Goal: Transaction & Acquisition: Purchase product/service

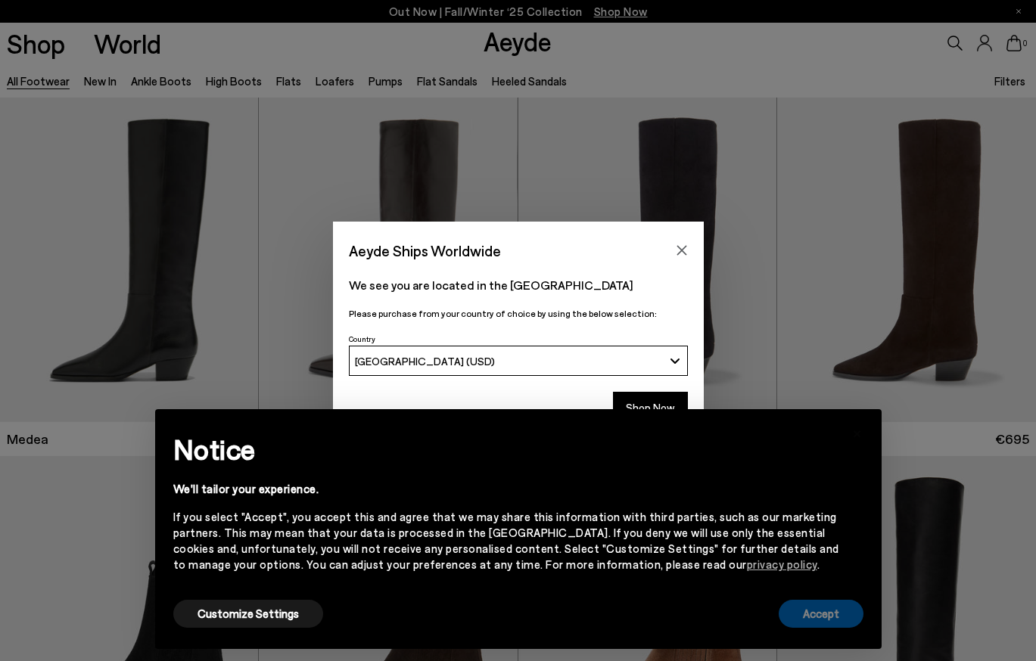
click at [824, 611] on button "Accept" at bounding box center [820, 614] width 85 height 28
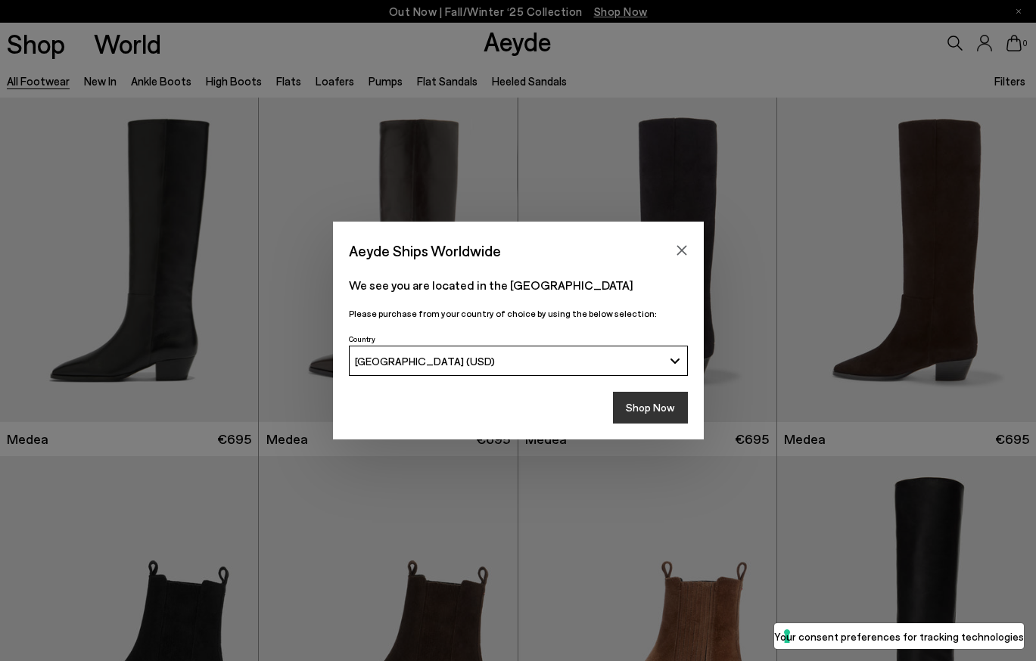
click at [657, 402] on button "Shop Now" at bounding box center [650, 408] width 75 height 32
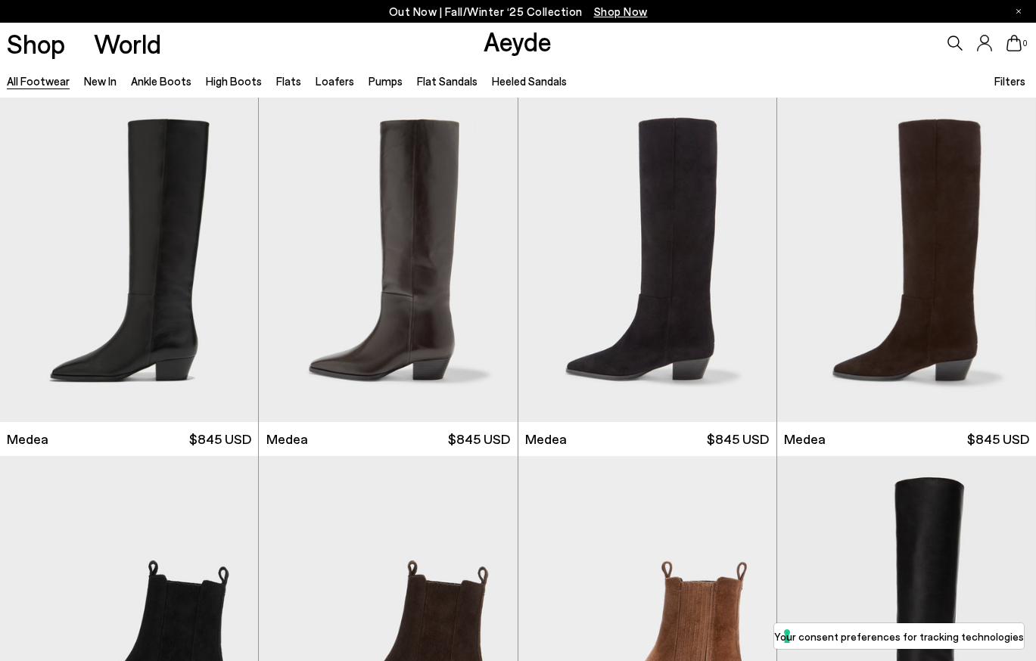
click at [1017, 84] on span "Filters" at bounding box center [1009, 81] width 31 height 14
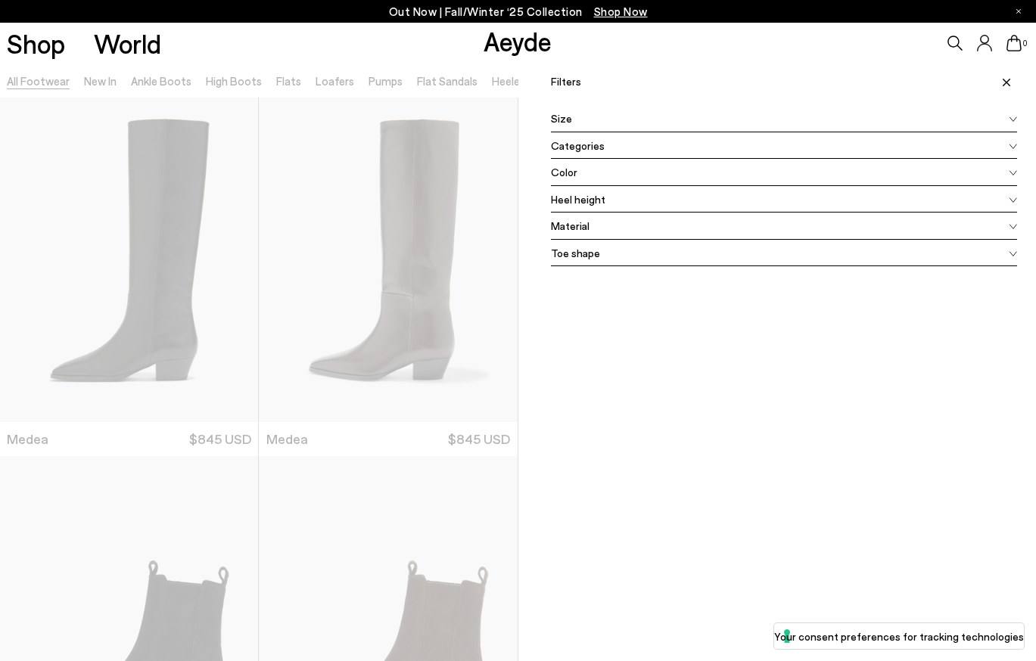
click at [635, 119] on div "Size" at bounding box center [784, 118] width 467 height 27
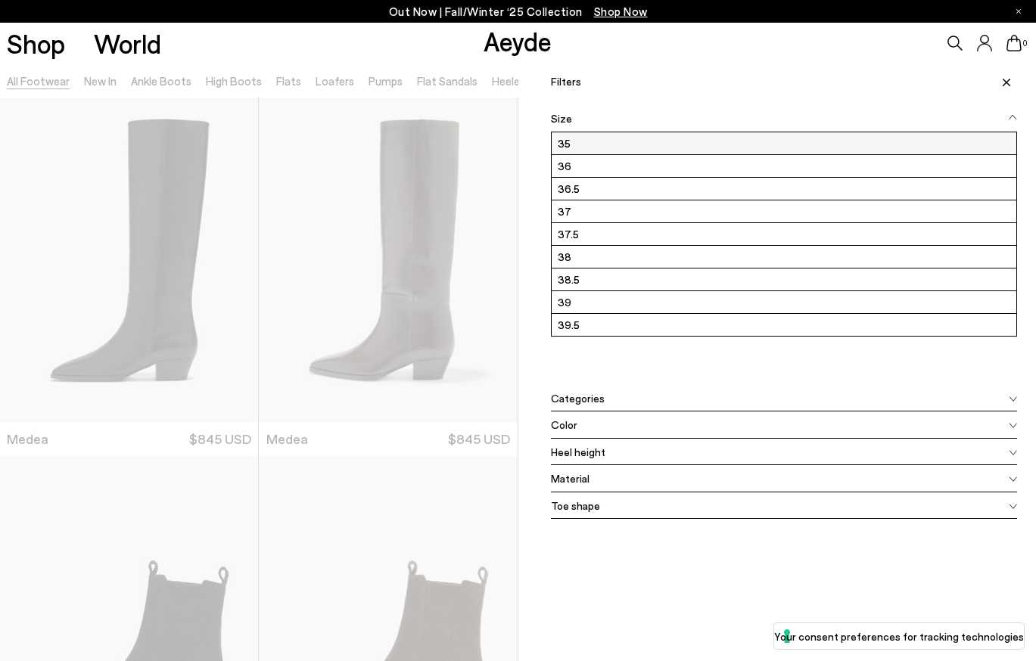
click at [613, 148] on label "35" at bounding box center [783, 143] width 465 height 22
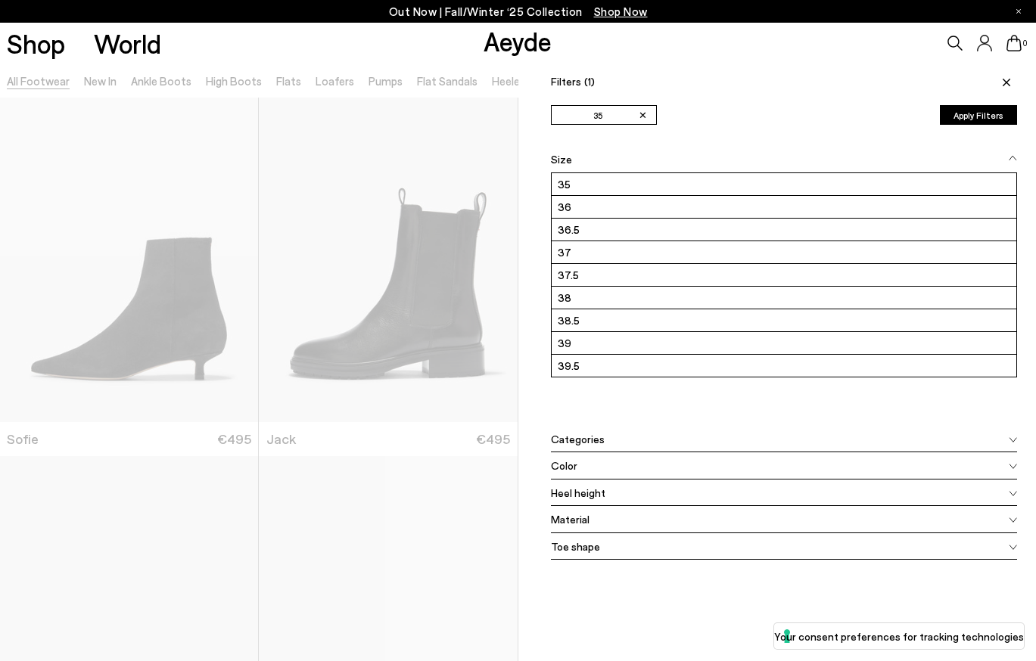
click at [1004, 84] on icon at bounding box center [1006, 83] width 8 height 8
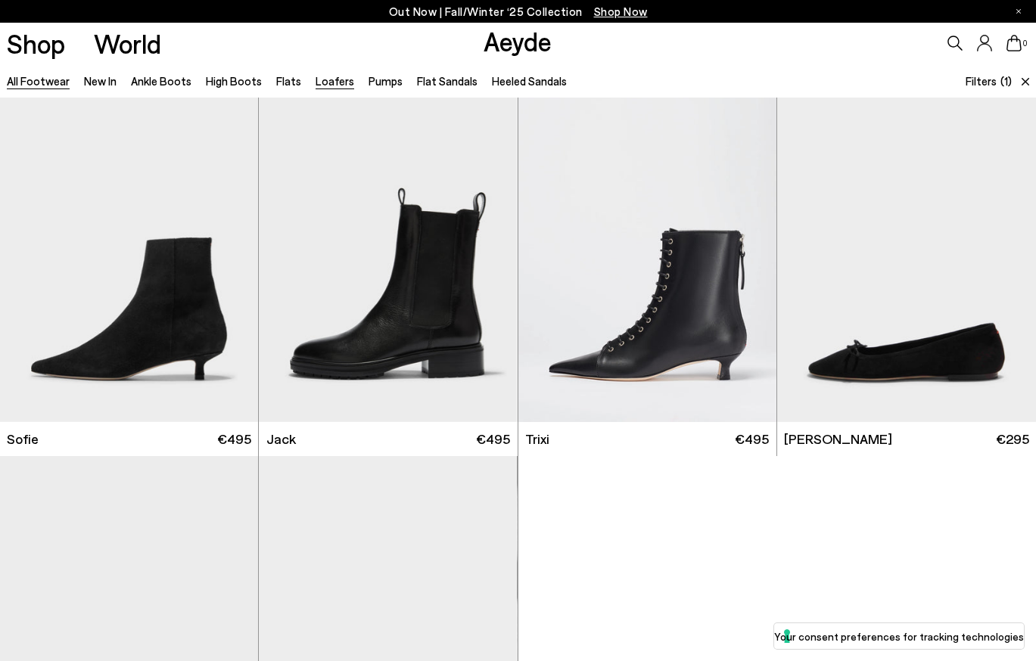
click at [325, 82] on link "Loafers" at bounding box center [334, 81] width 39 height 14
